Goal: Task Accomplishment & Management: Use online tool/utility

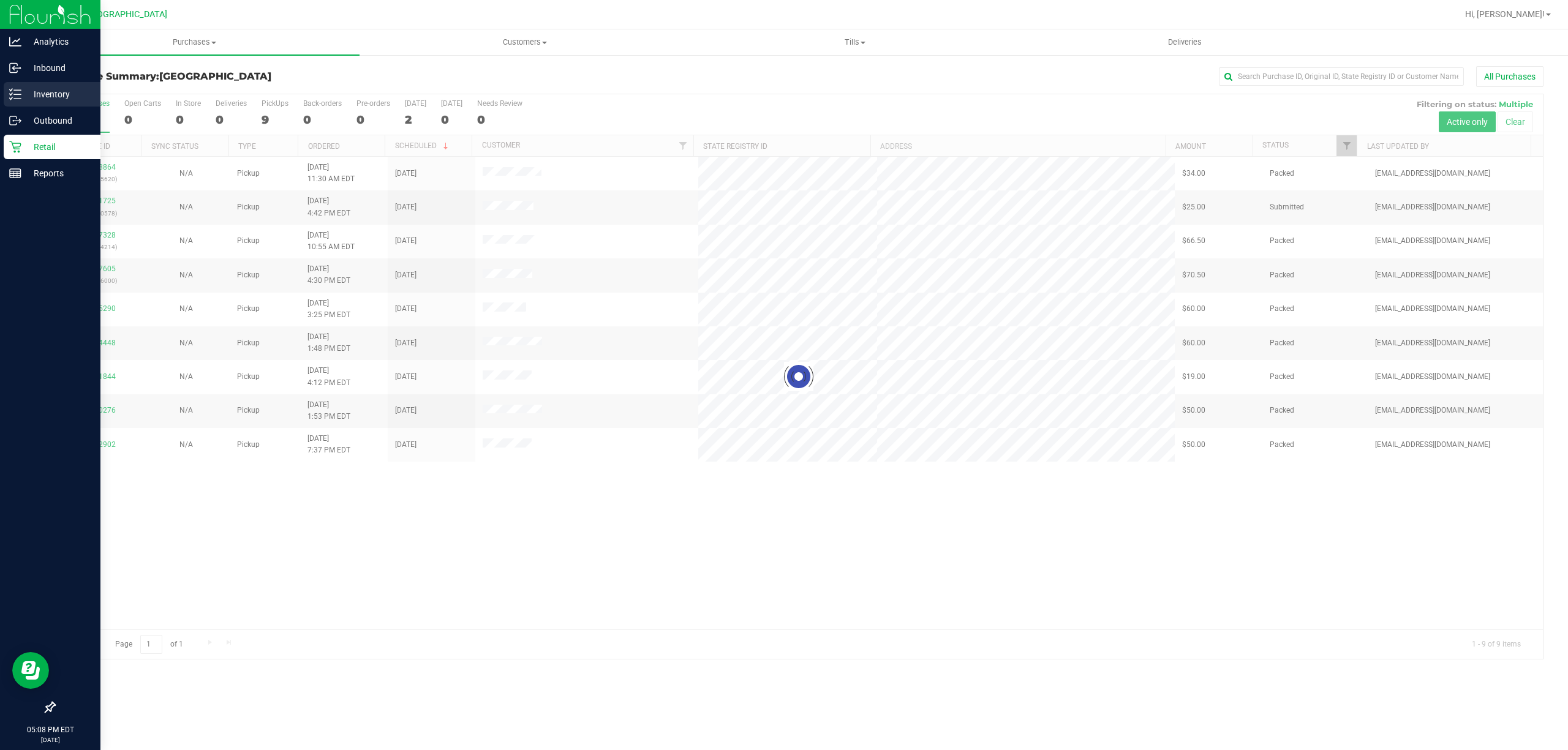
click at [63, 100] on p "Inventory" at bounding box center [58, 94] width 73 height 15
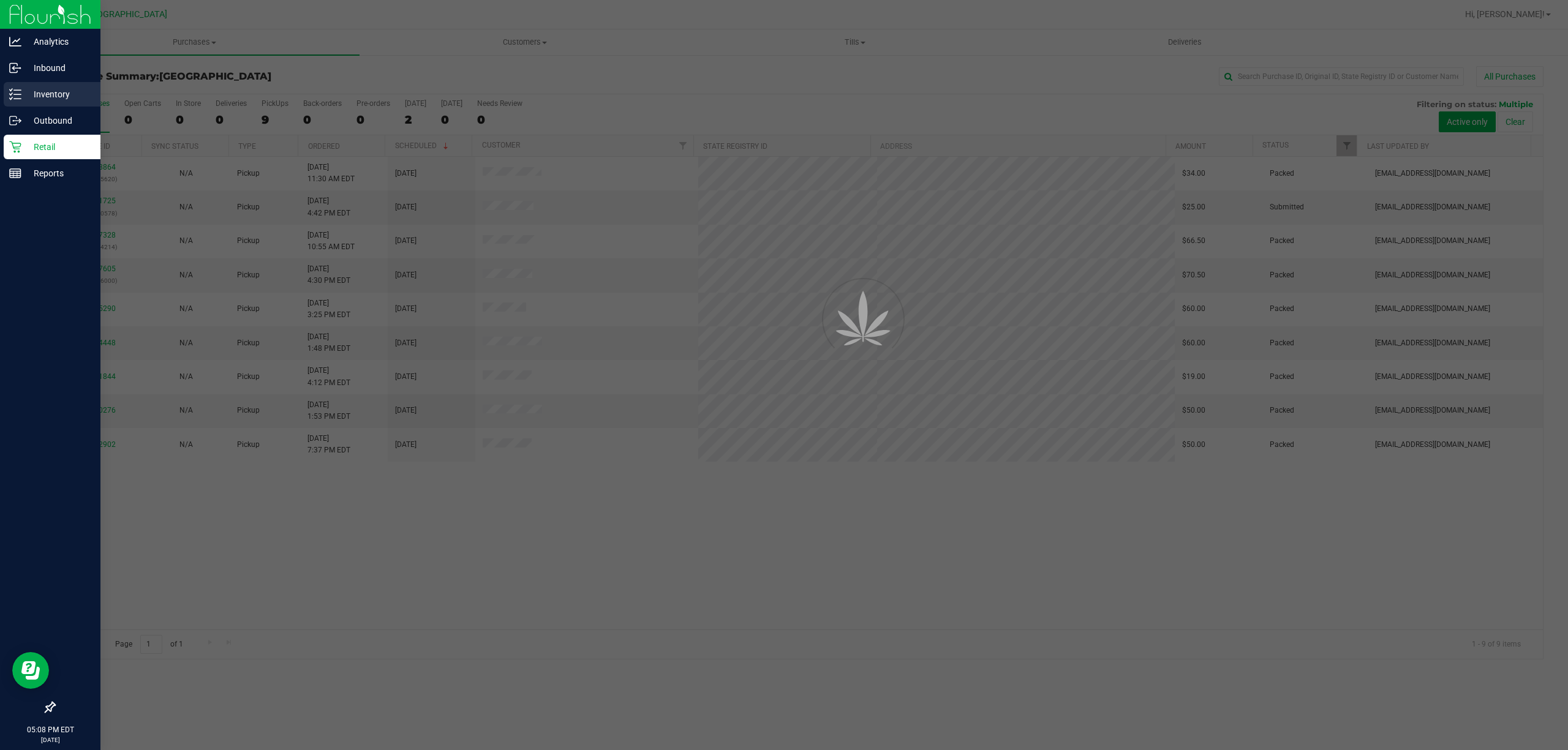
click at [63, 100] on p "Inventory" at bounding box center [58, 94] width 73 height 15
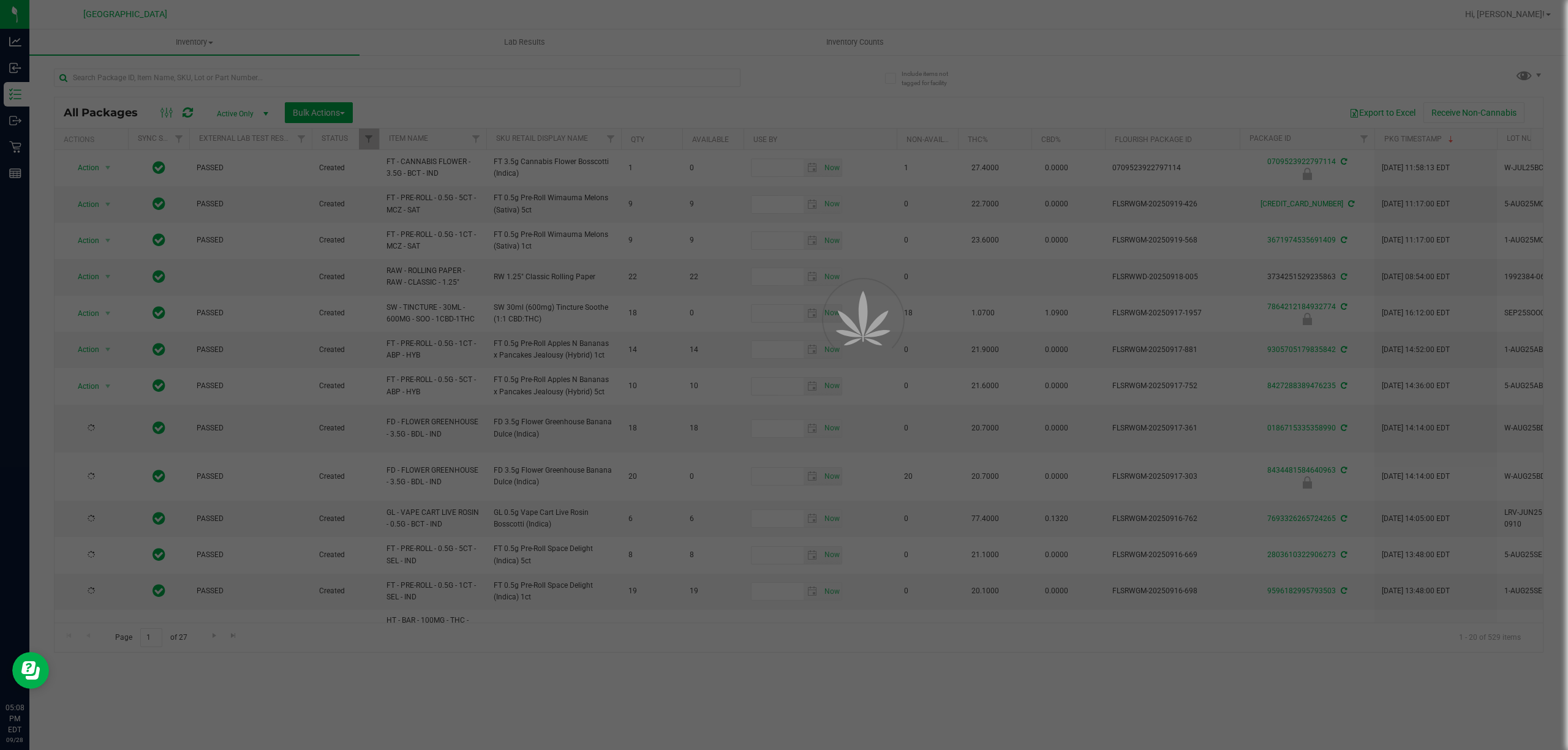
click at [870, 44] on div at bounding box center [784, 375] width 1568 height 750
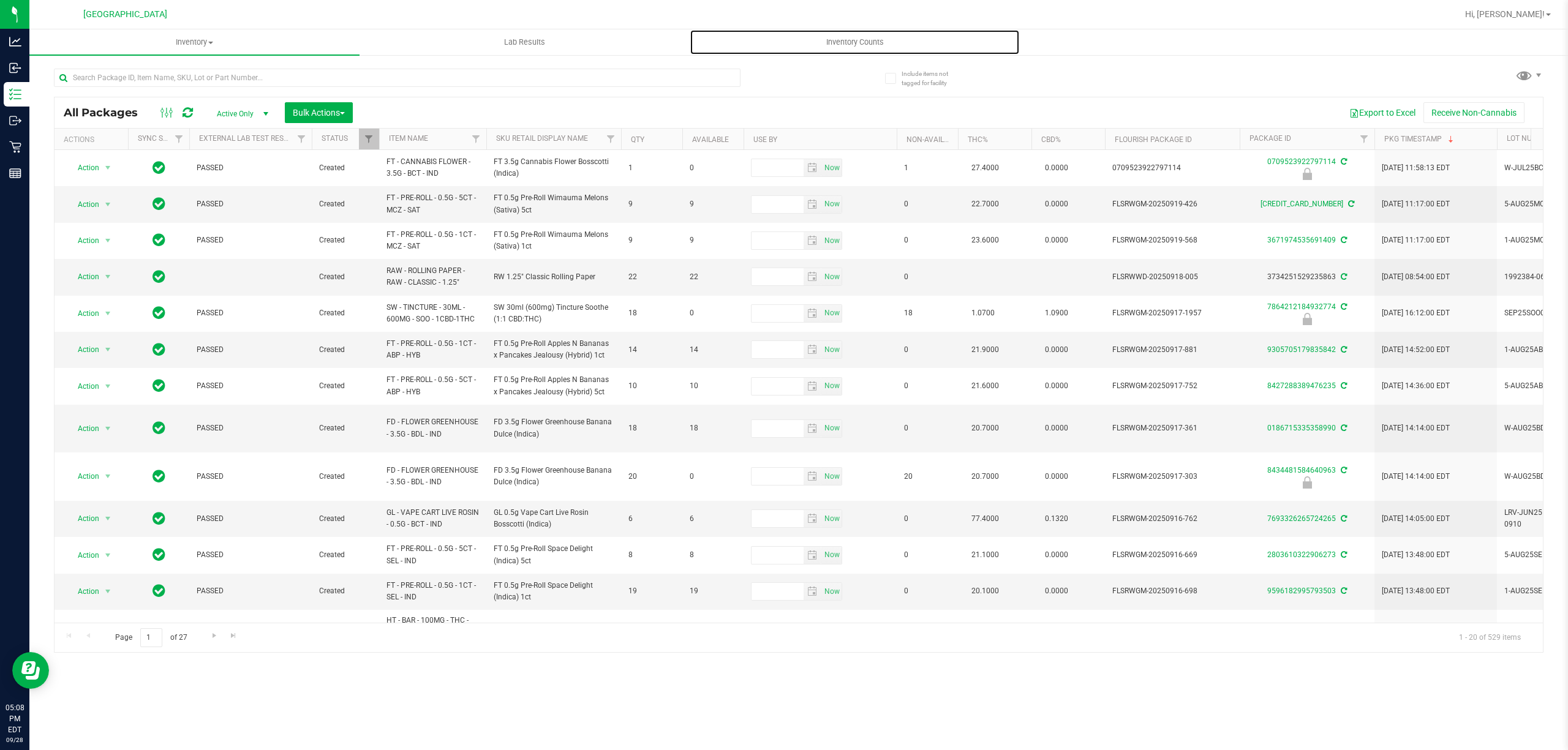
click at [869, 44] on span "Inventory Counts" at bounding box center [855, 42] width 91 height 11
